Goal: Find specific page/section: Find specific page/section

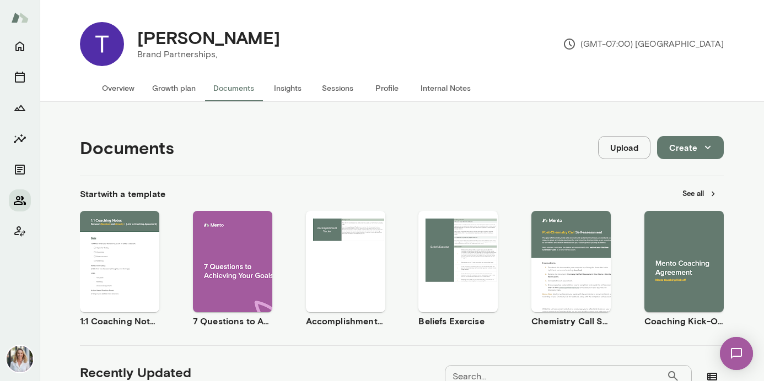
click at [18, 202] on icon "Members" at bounding box center [19, 200] width 13 height 13
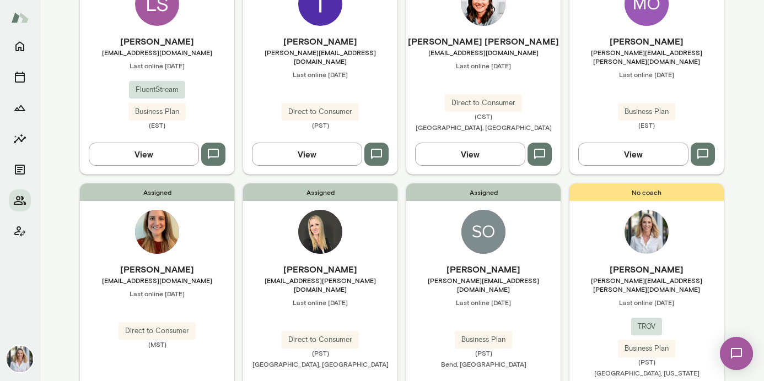
scroll to position [694, 0]
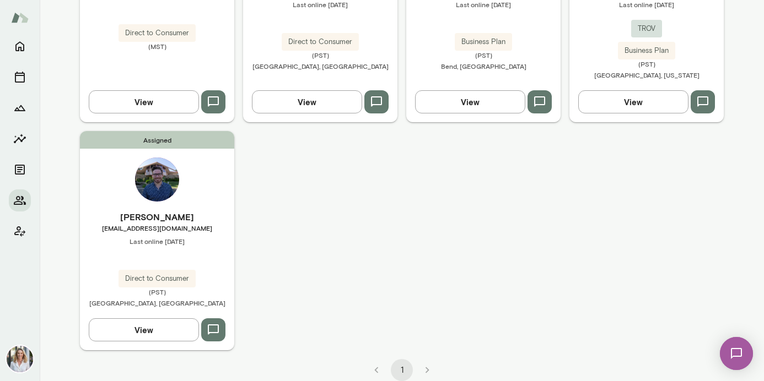
click at [123, 188] on div "Assigned [PERSON_NAME] [EMAIL_ADDRESS][DOMAIN_NAME] Last online [DATE] Direct t…" at bounding box center [157, 240] width 154 height 219
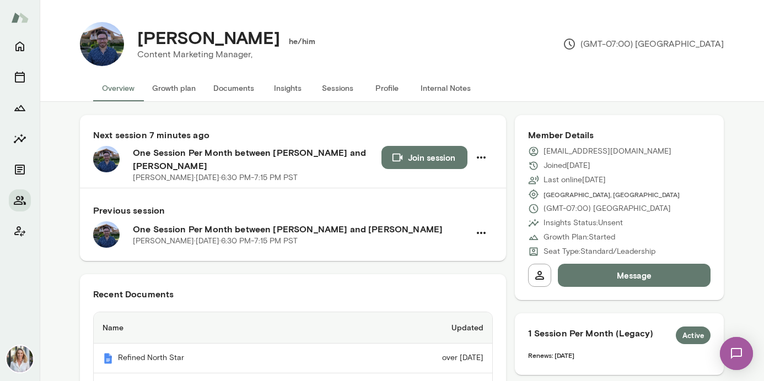
click at [238, 90] on button "Documents" at bounding box center [234, 88] width 58 height 26
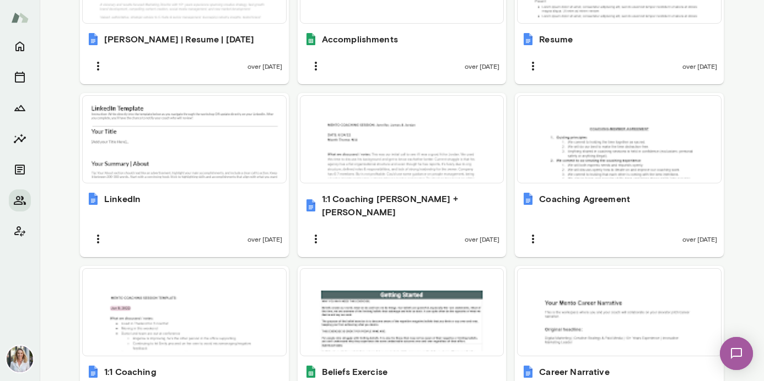
scroll to position [669, 0]
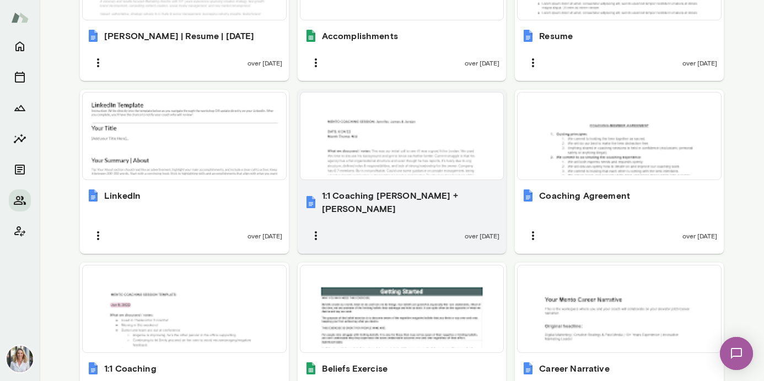
click at [345, 182] on div "1:1 Coaching [PERSON_NAME] + [PERSON_NAME] over [DATE]" at bounding box center [402, 218] width 209 height 72
